Goal: Task Accomplishment & Management: Use online tool/utility

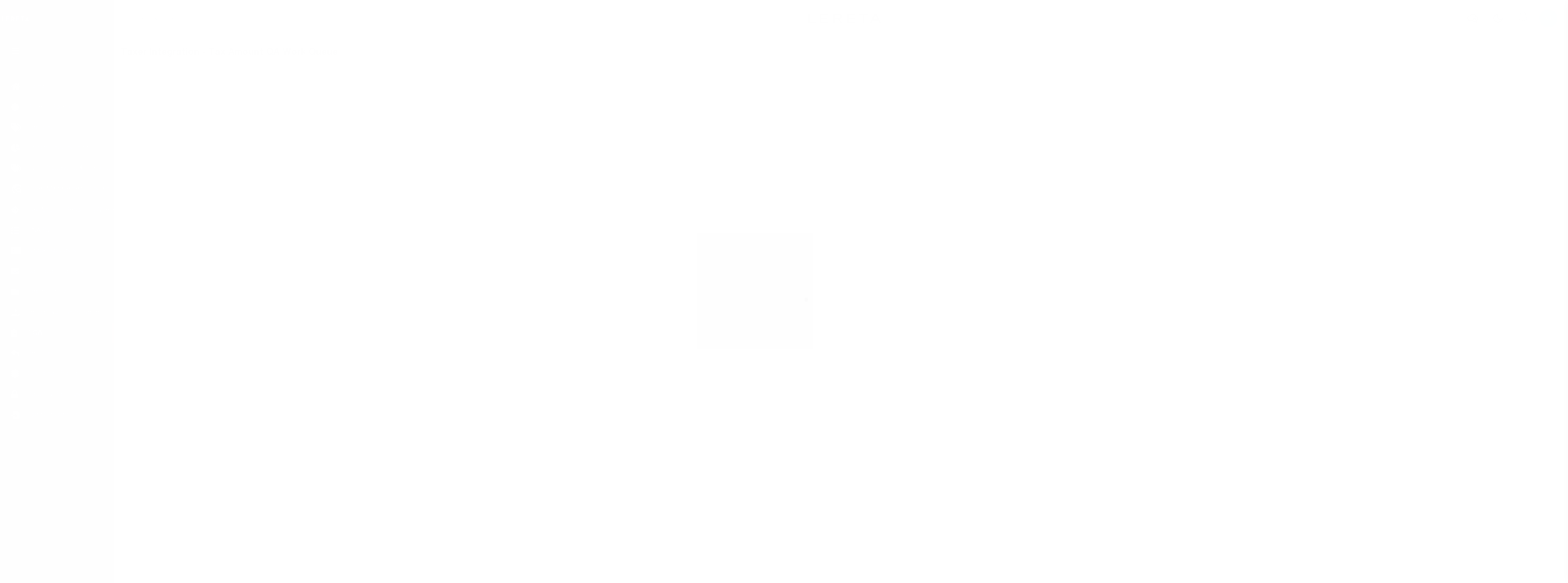
select select "200"
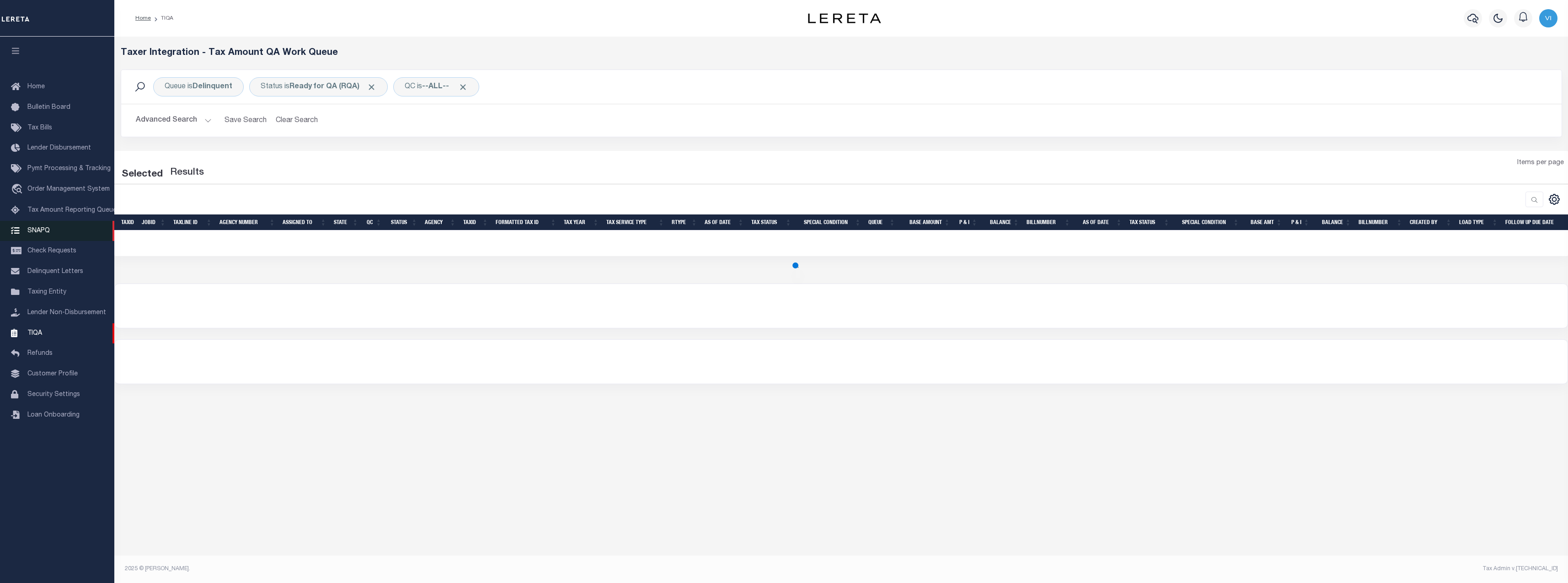
select select "200"
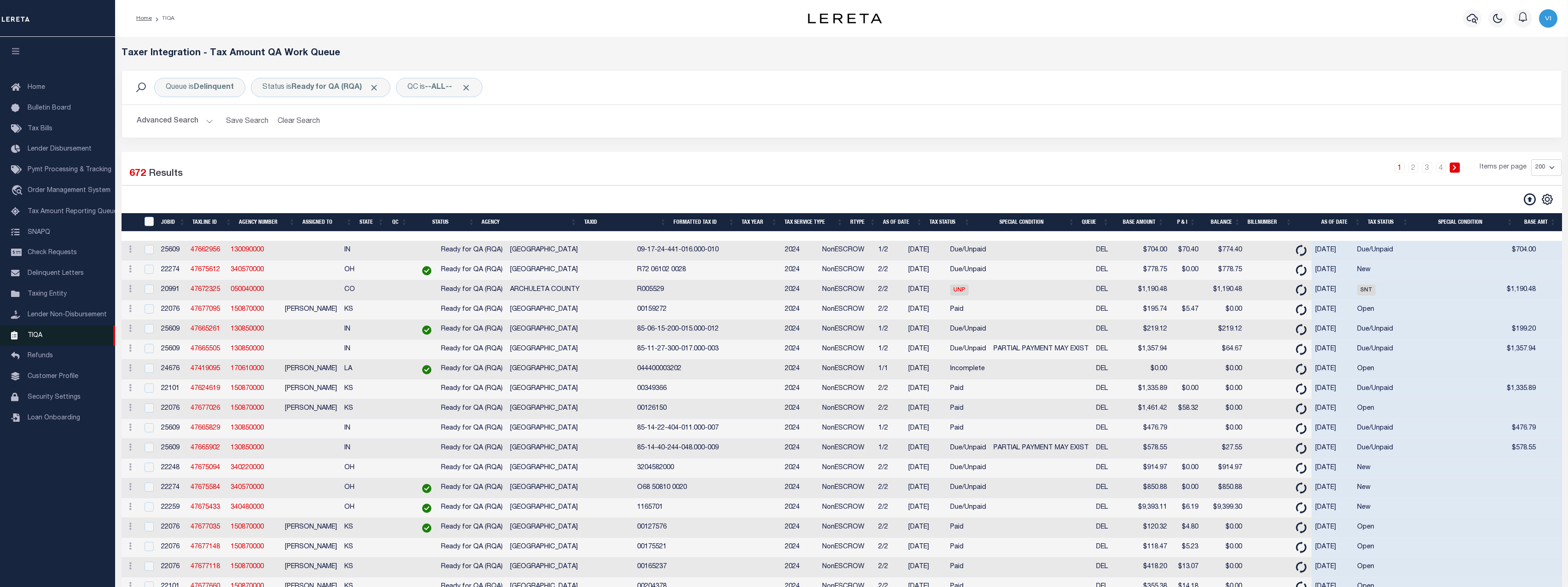
click at [33, 338] on span "TIQA" at bounding box center [35, 335] width 14 height 6
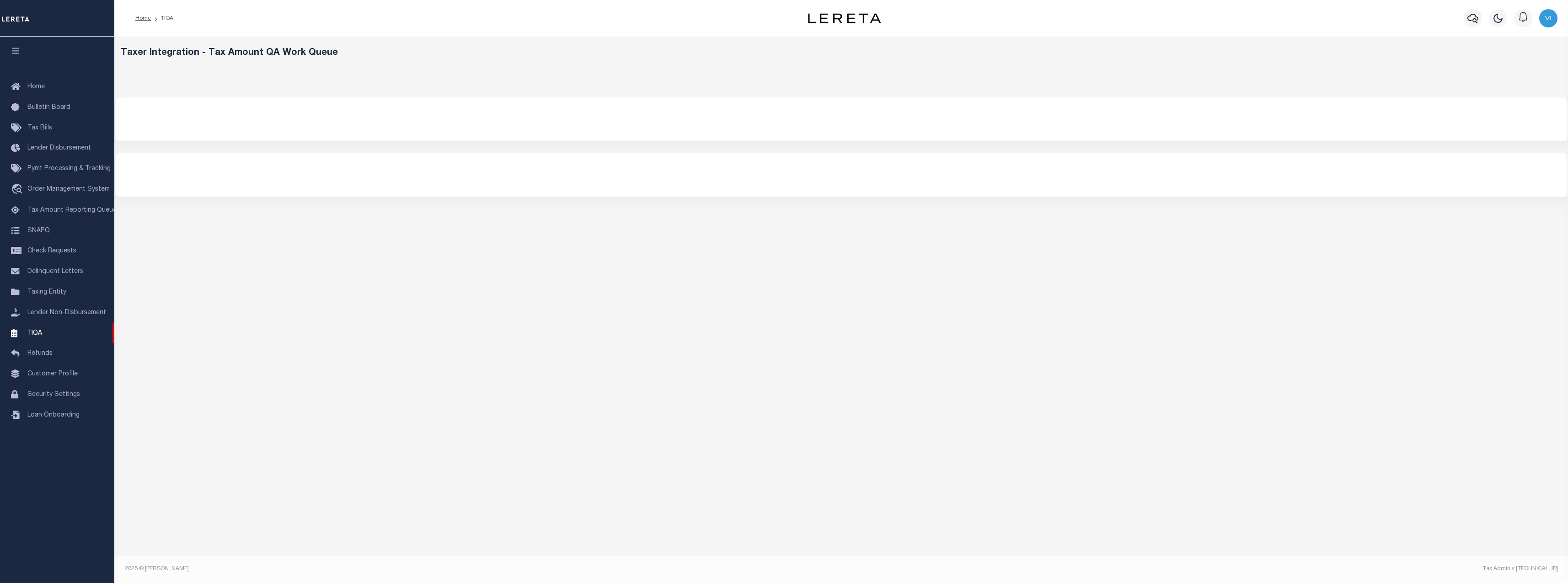
select select "200"
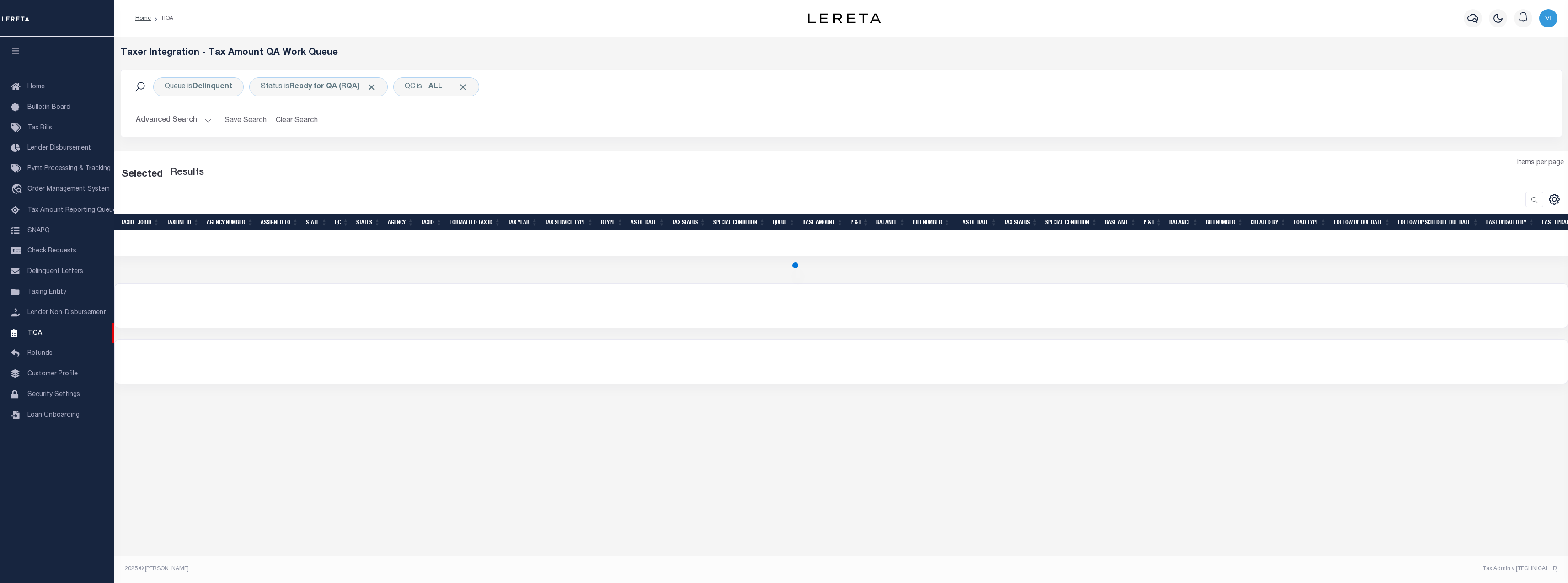
select select "200"
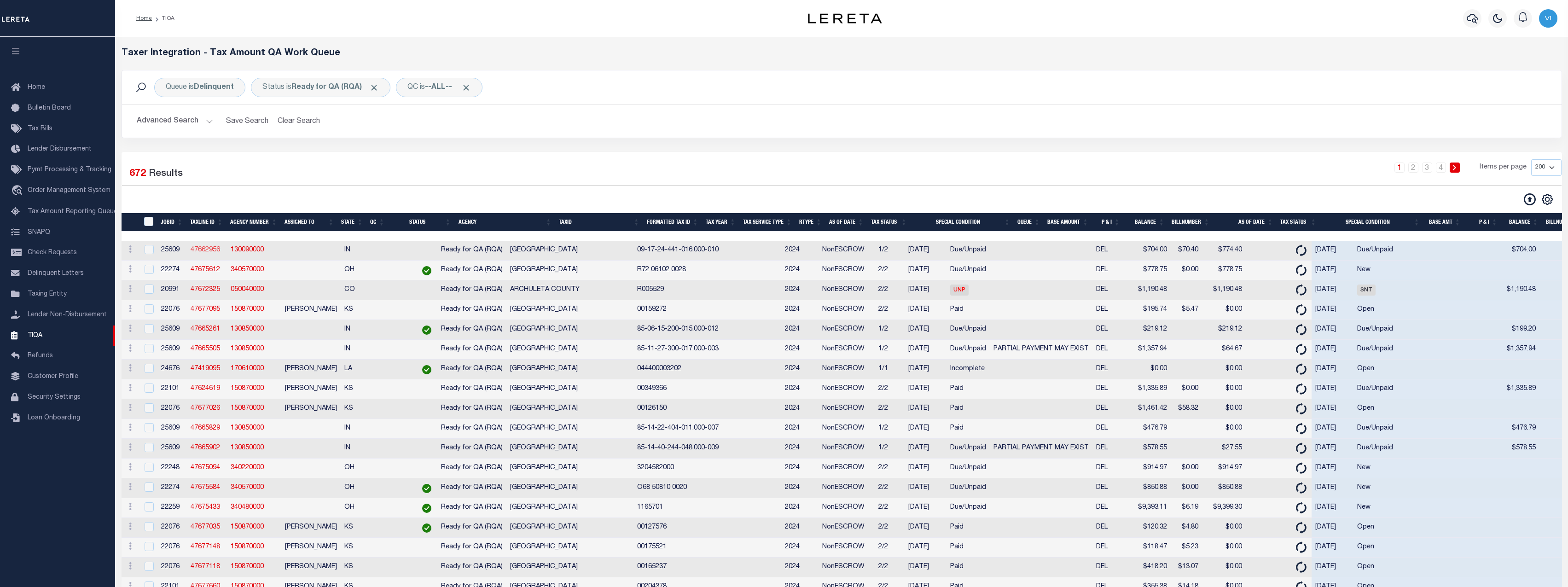
click at [209, 251] on link "47662956" at bounding box center [205, 249] width 30 height 6
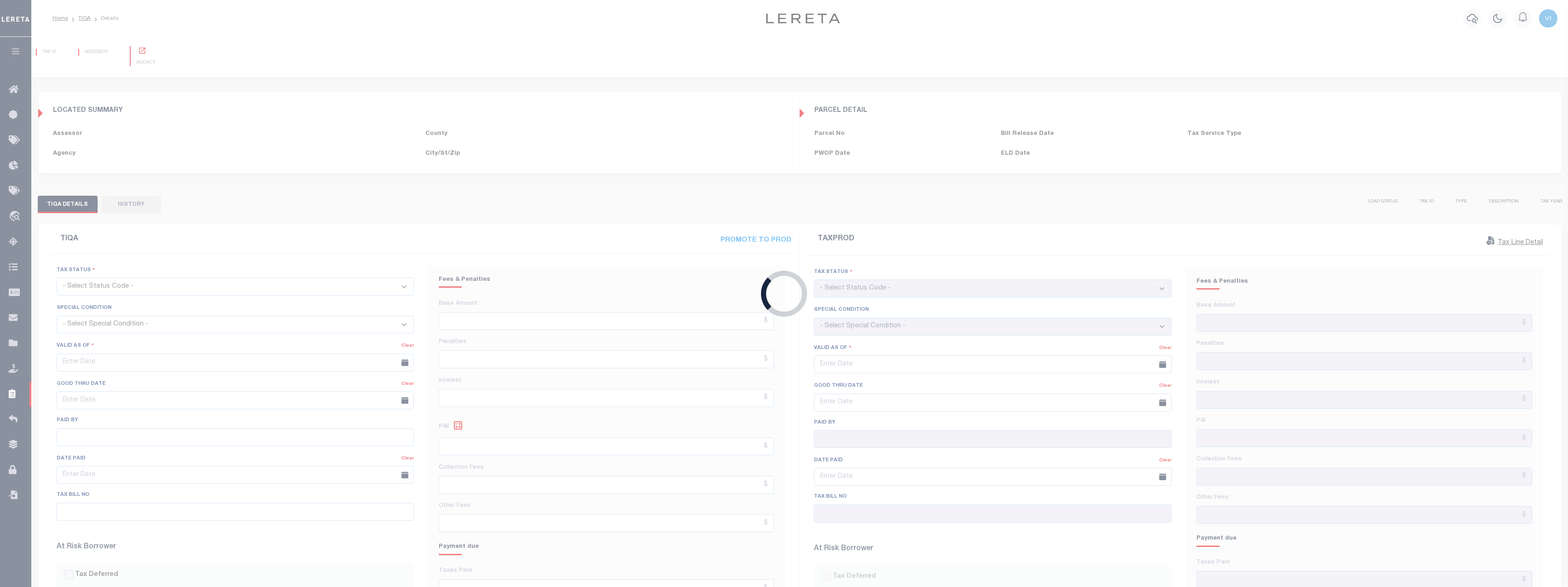
type input "[DATE]"
checkbox input "false"
type input "$704"
type input "$70.4"
type input "$774.4"
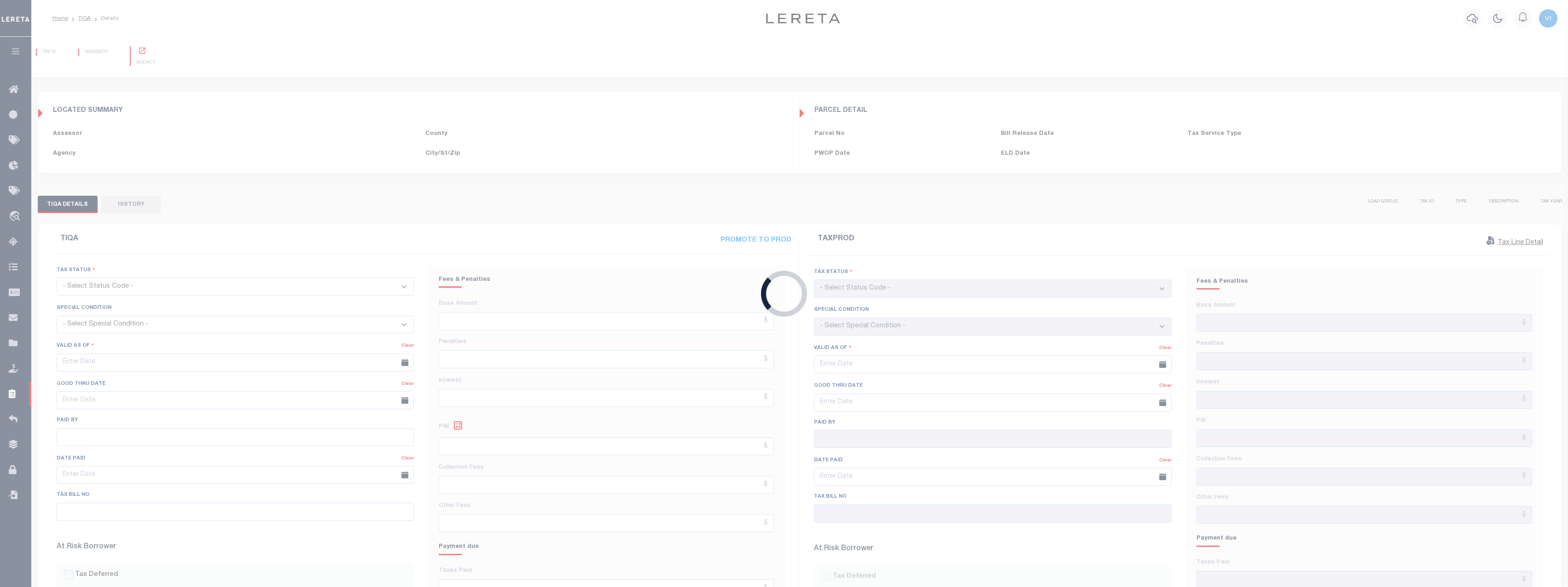
type input "[DATE]"
checkbox input "false"
type input "$704"
type input "$0"
type input "$704"
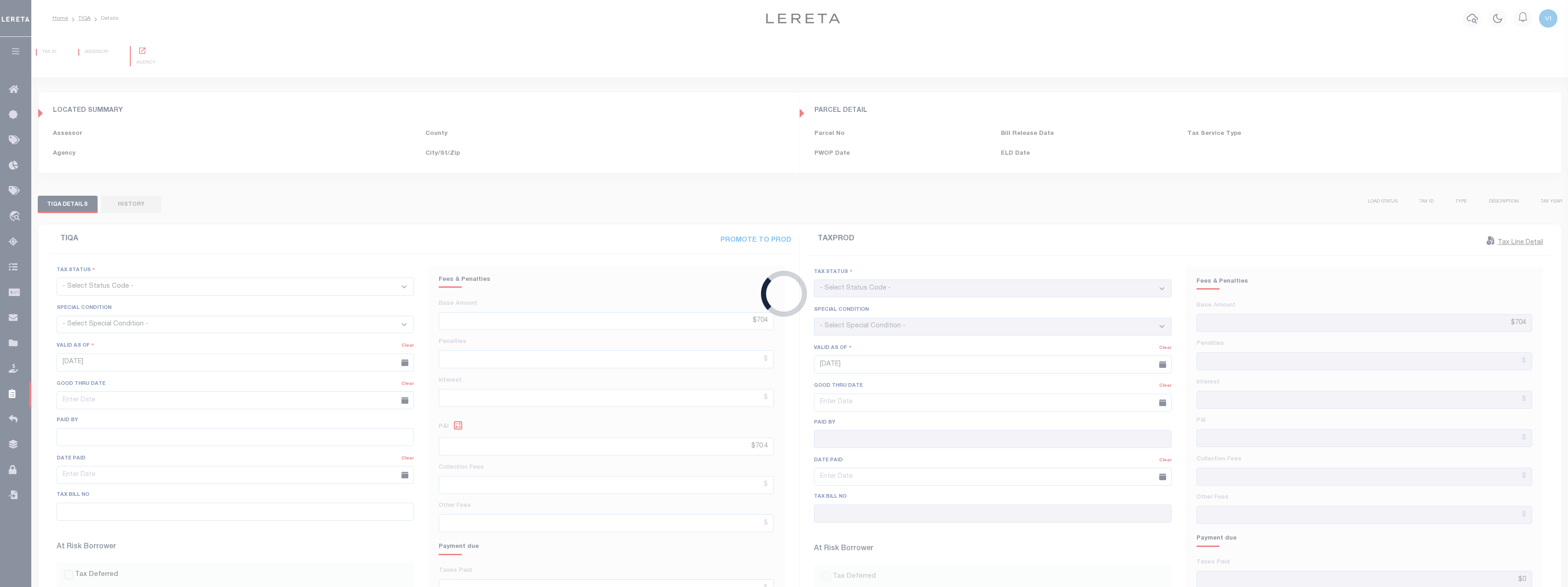
select select "DUE"
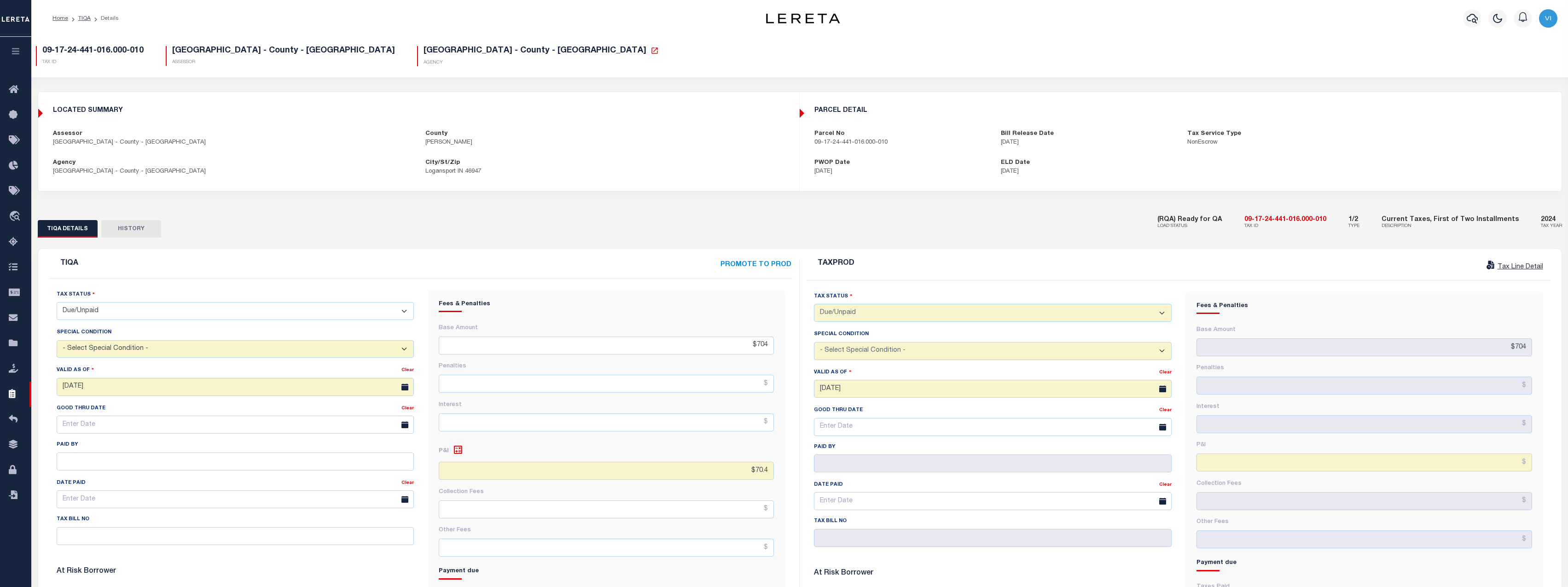
click at [1503, 265] on link "Tax Line Detail" at bounding box center [1514, 266] width 59 height 6
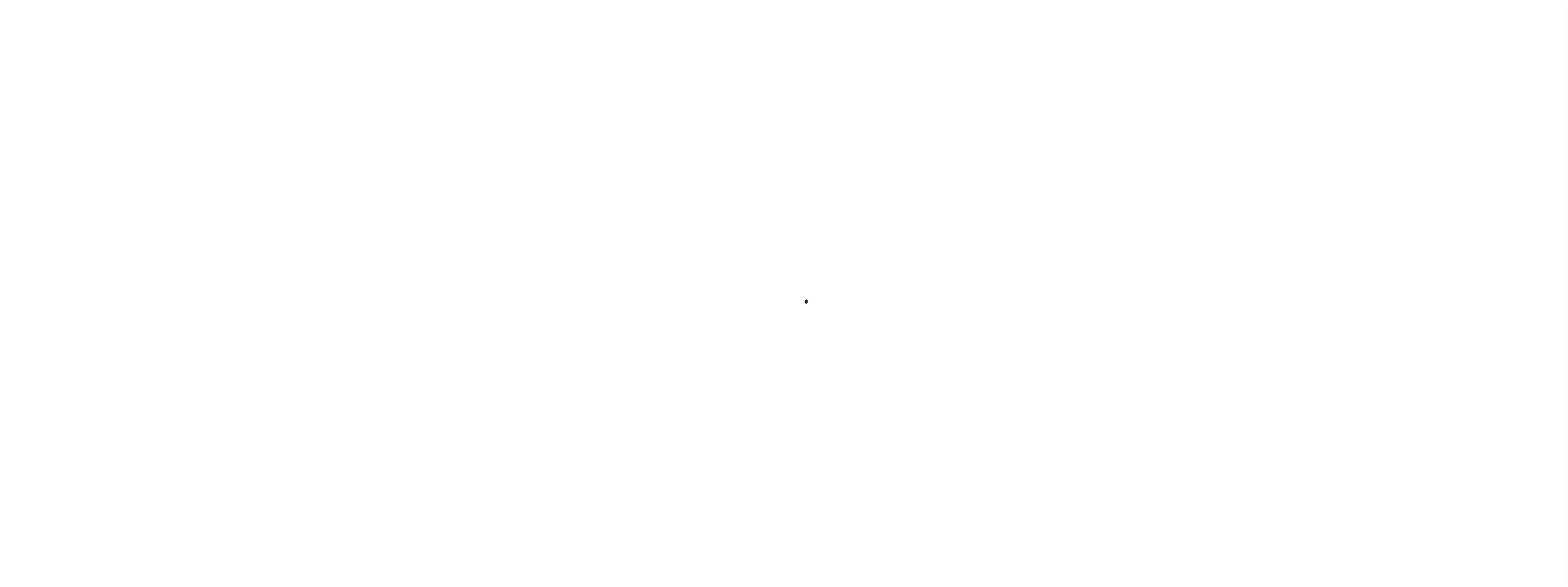
checkbox input "false"
type input "[DATE]"
select select "DUE"
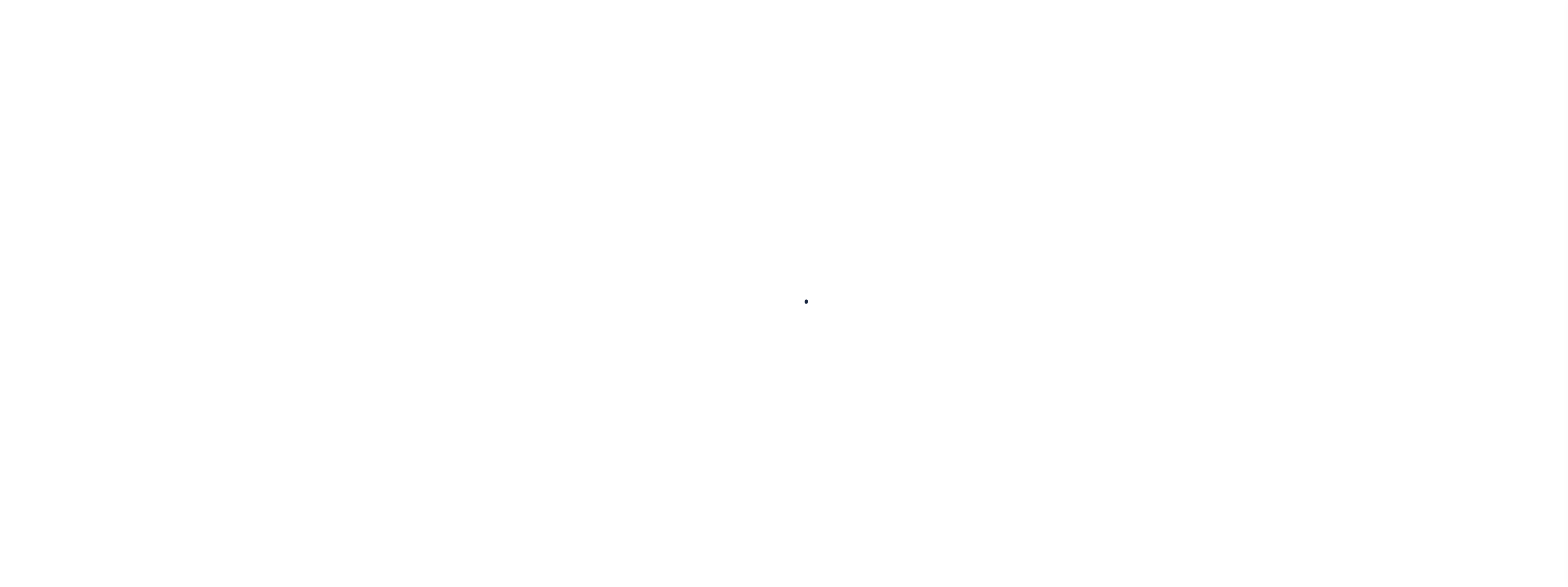
type input "$704"
type input "$0"
type input "$704"
